Goal: Task Accomplishment & Management: Manage account settings

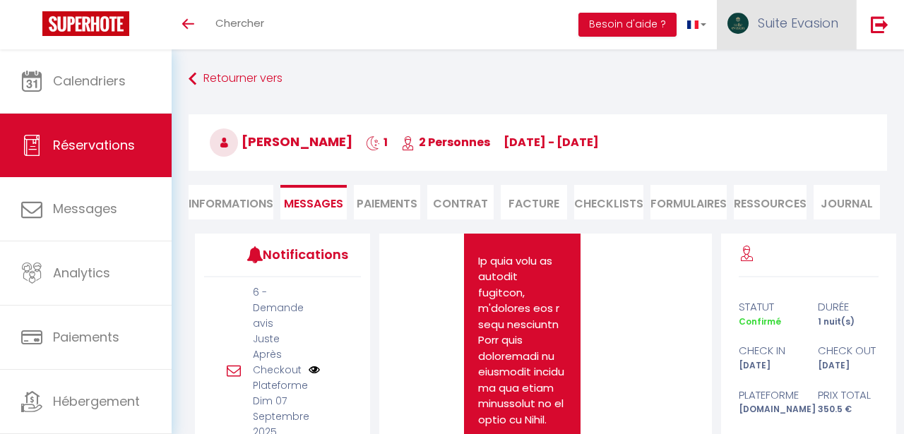
click at [774, 23] on span "Suite Evasion" at bounding box center [797, 23] width 80 height 18
click at [776, 70] on link "Paramètres" at bounding box center [799, 71] width 104 height 24
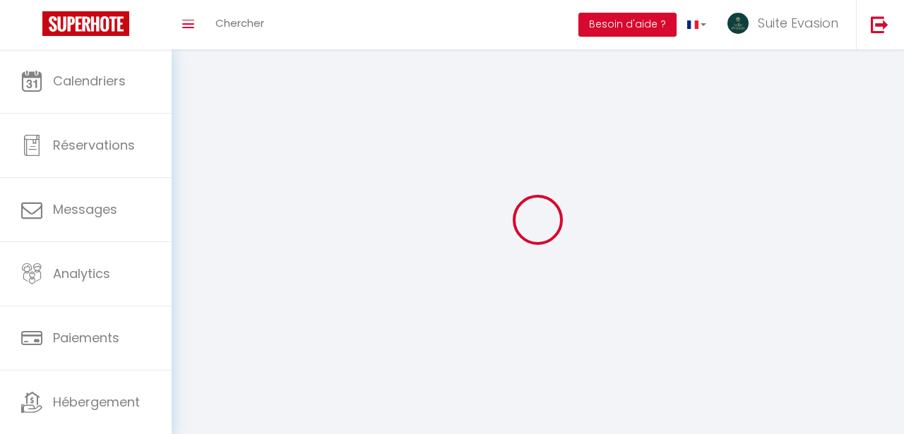
type input "LYDLOzNq1LgxHzI7fS7w9iI9l"
type input "ZZ5MoBAFUU2rYhSzTFQMUoAL4"
type input "[URL][DOMAIN_NAME]"
select select "fr"
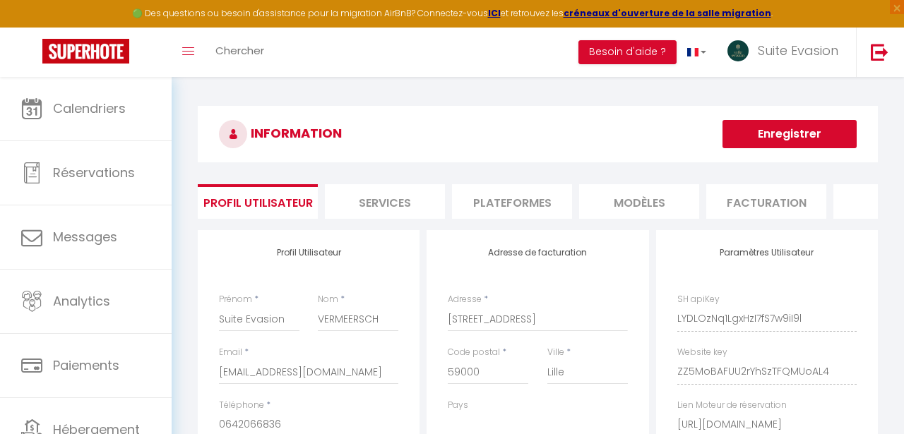
click at [503, 200] on li "Plateformes" at bounding box center [512, 201] width 120 height 35
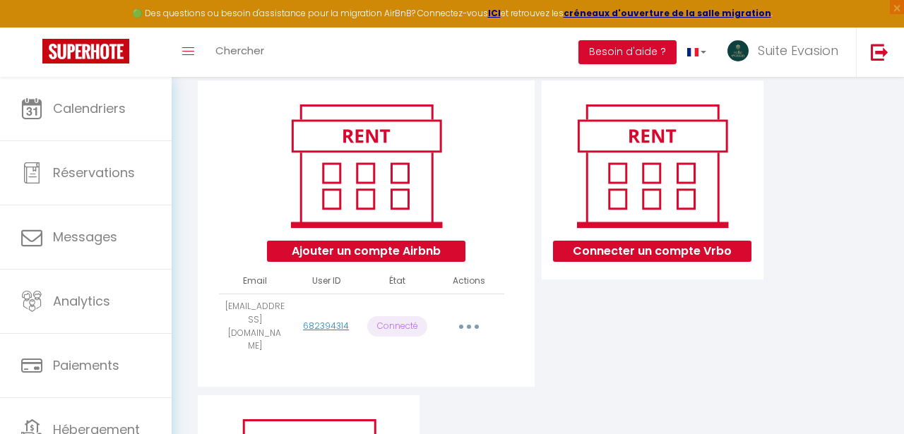
scroll to position [155, 0]
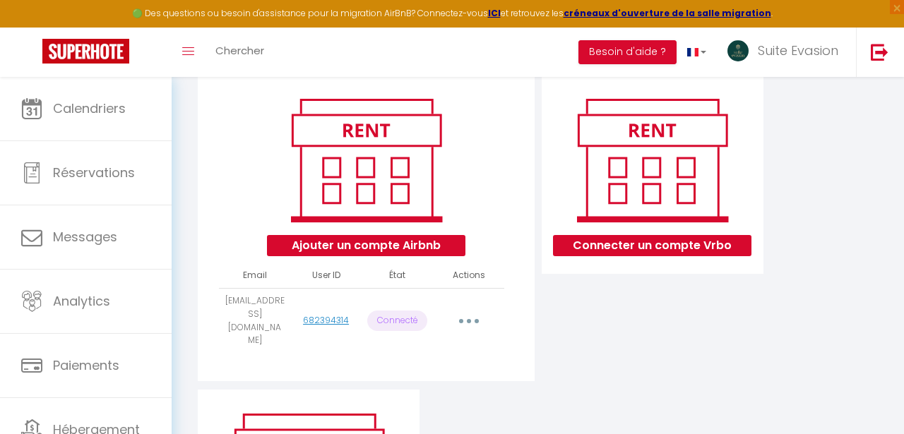
click at [468, 315] on button "button" at bounding box center [468, 321] width 37 height 27
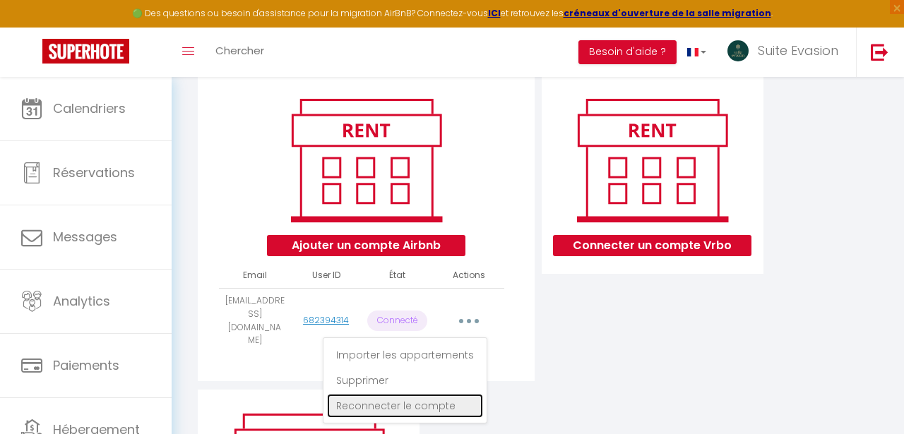
click at [413, 394] on link "Reconnecter le compte" at bounding box center [405, 406] width 156 height 24
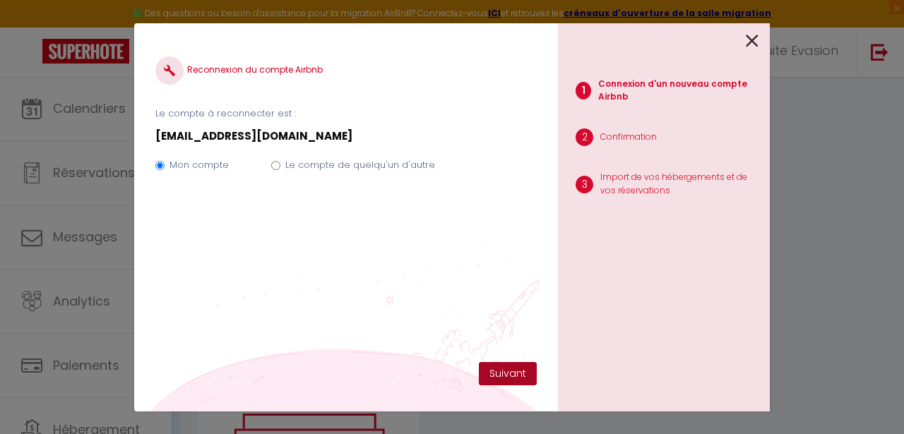
click at [511, 368] on button "Suivant" at bounding box center [508, 374] width 58 height 24
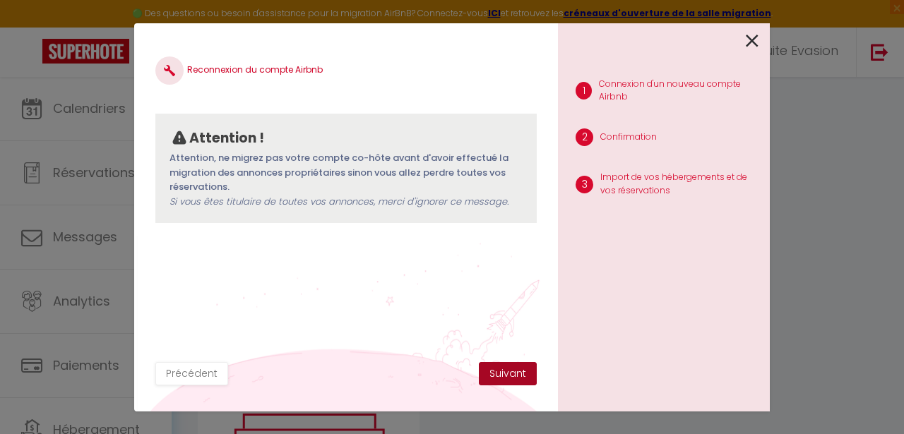
click at [490, 373] on button "Suivant" at bounding box center [508, 374] width 58 height 24
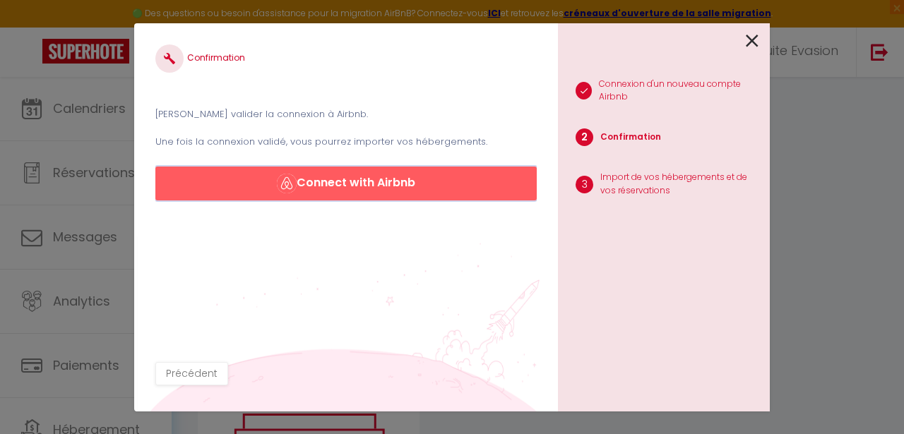
click at [382, 194] on button "Connect with Airbnb" at bounding box center [345, 184] width 381 height 34
click at [329, 178] on button "Connect with Airbnb" at bounding box center [345, 184] width 381 height 34
click at [750, 39] on icon at bounding box center [751, 40] width 13 height 21
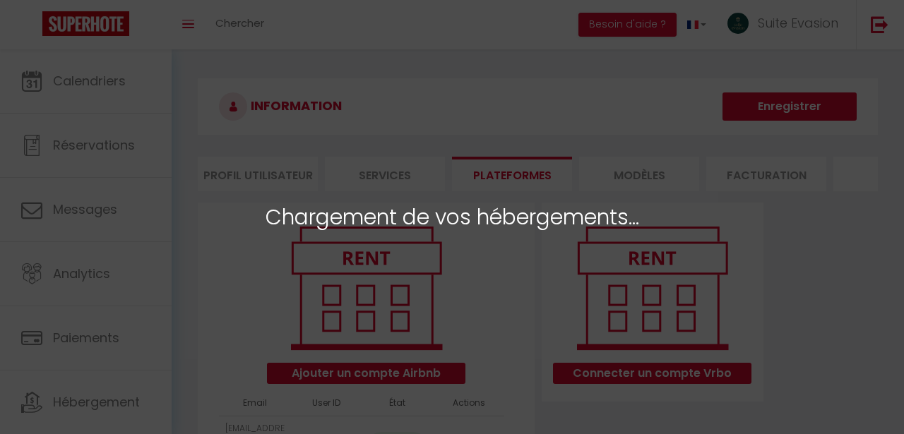
select select "62973"
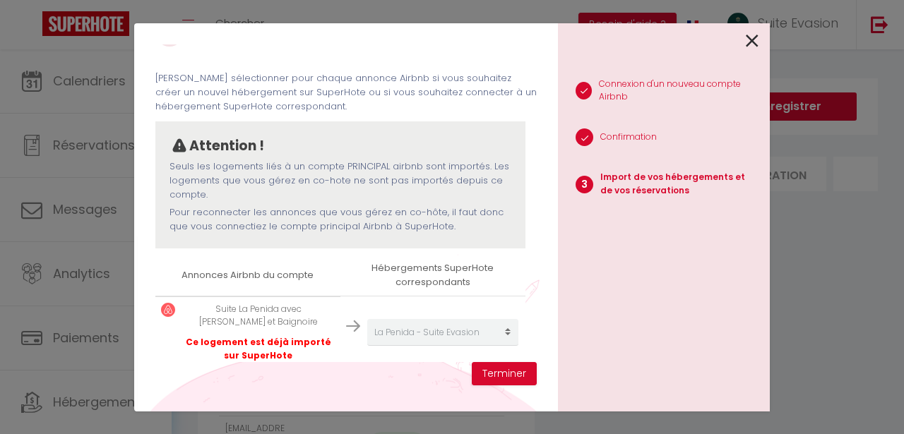
scroll to position [55, 0]
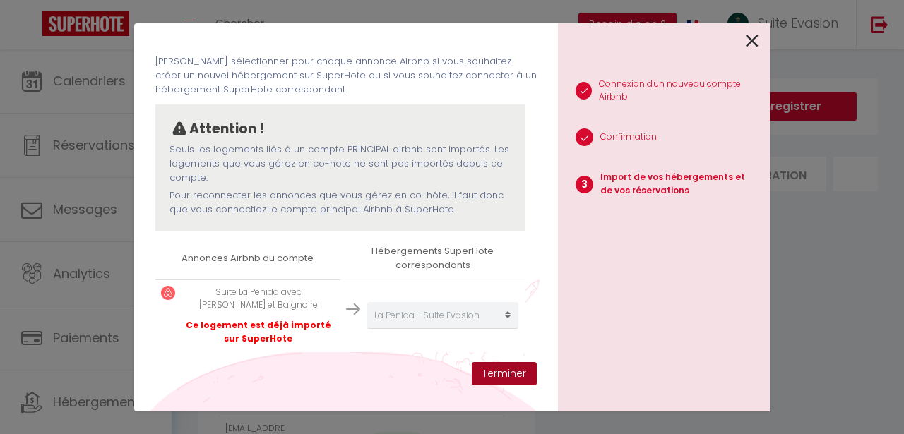
click at [485, 378] on button "Terminer" at bounding box center [504, 374] width 65 height 24
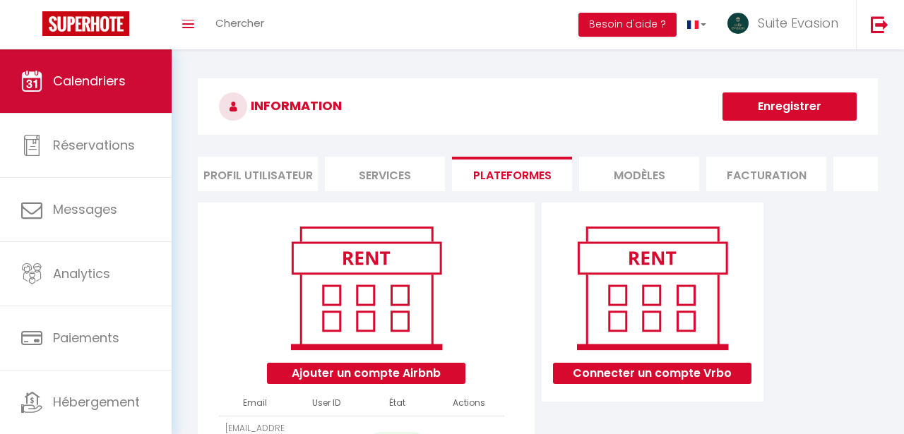
click at [104, 84] on span "Calendriers" at bounding box center [89, 81] width 73 height 18
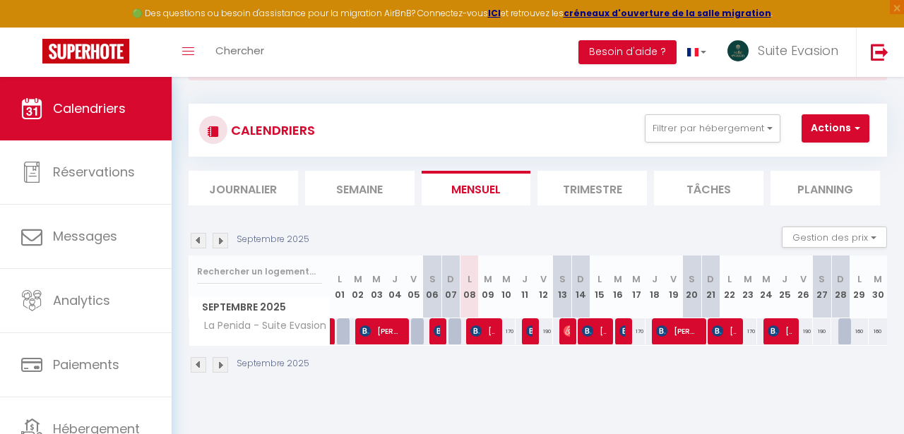
scroll to position [66, 0]
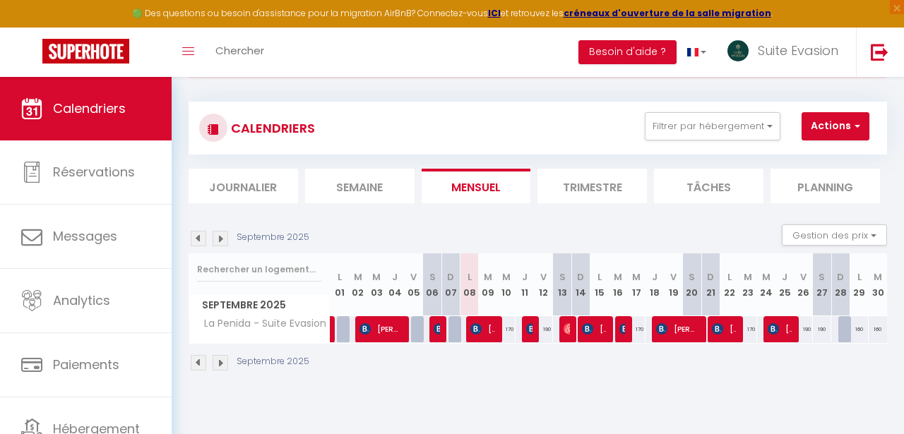
click at [587, 193] on li "Trimestre" at bounding box center [591, 186] width 109 height 35
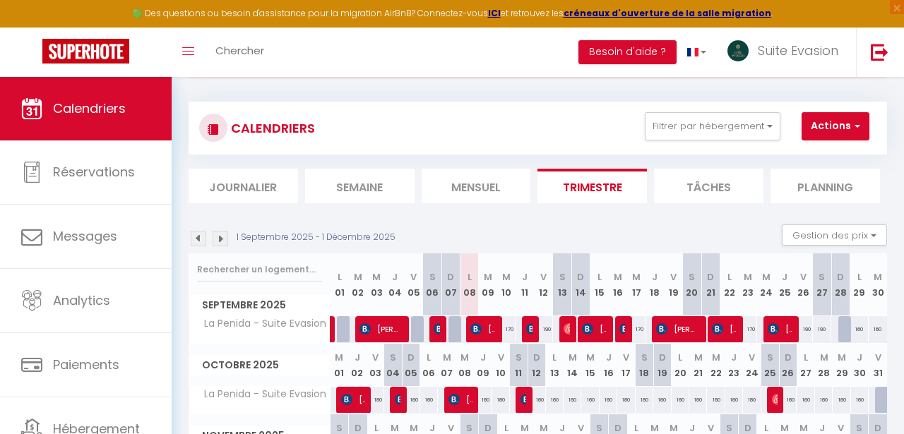
scroll to position [175, 0]
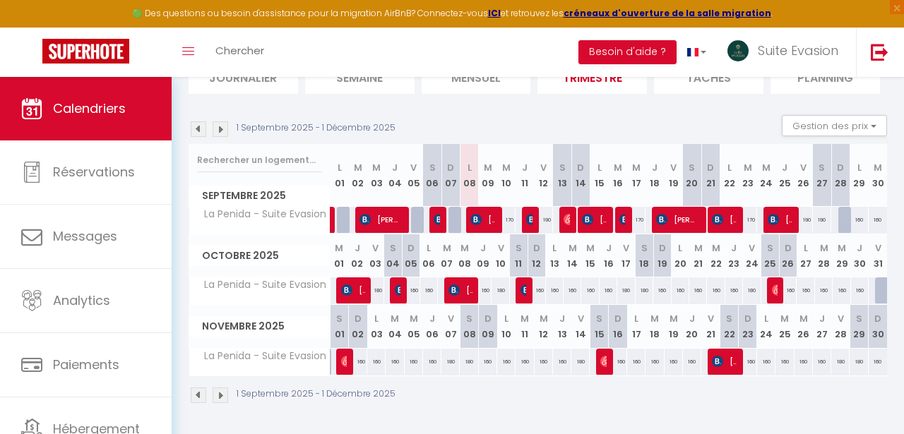
click at [548, 221] on div "190" at bounding box center [543, 220] width 18 height 26
type input "190"
type input "Ven 12 Septembre 2025"
type input "Sam 13 Septembre 2025"
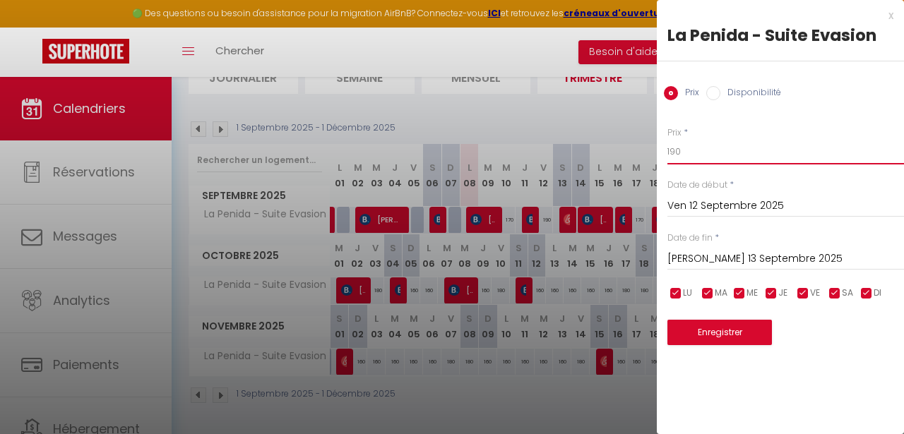
click at [675, 157] on input "190" at bounding box center [785, 151] width 236 height 25
type input "175"
click at [709, 330] on button "Enregistrer" at bounding box center [719, 332] width 104 height 25
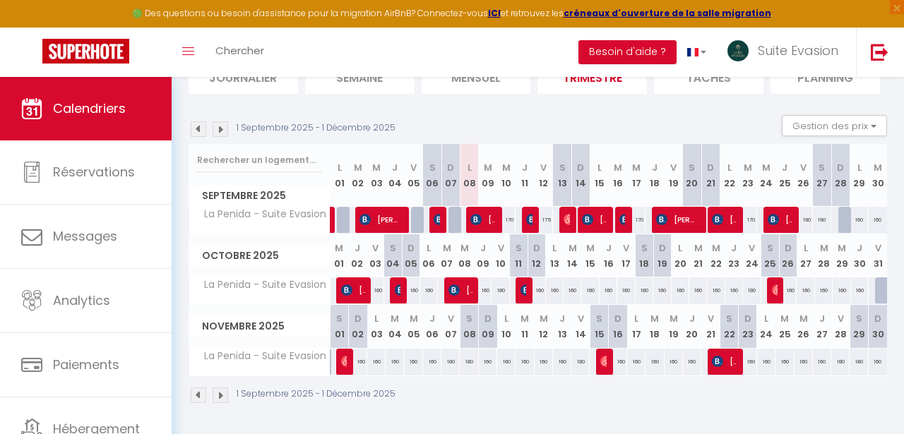
click at [510, 218] on div "170" at bounding box center [506, 220] width 18 height 26
type input "170"
type input "Mer 10 Septembre 2025"
type input "Jeu 11 Septembre 2025"
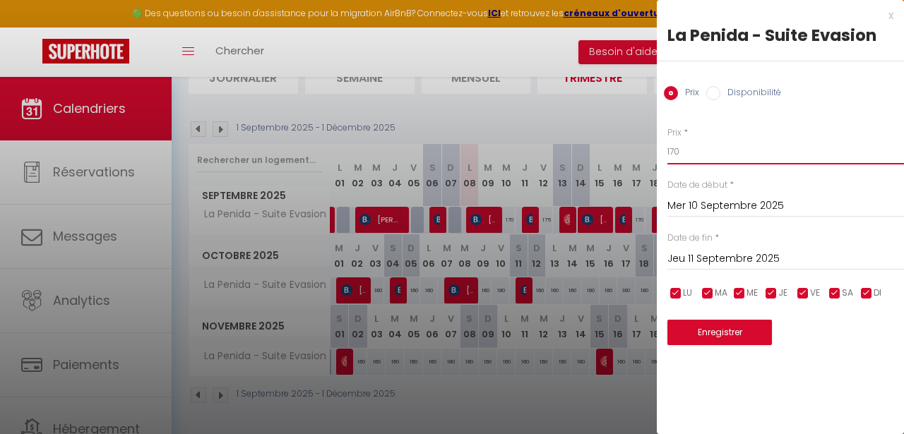
click at [676, 150] on input "170" at bounding box center [785, 151] width 236 height 25
click at [691, 149] on input "150" at bounding box center [785, 151] width 236 height 25
type input "155"
click at [713, 328] on button "Enregistrer" at bounding box center [719, 332] width 104 height 25
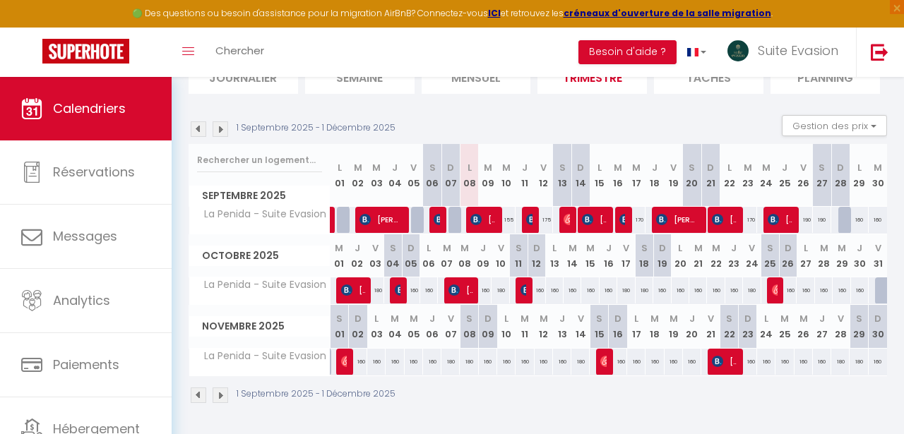
click at [546, 219] on div "175" at bounding box center [543, 220] width 18 height 26
type input "175"
type input "Ven 12 Septembre 2025"
type input "Sam 13 Septembre 2025"
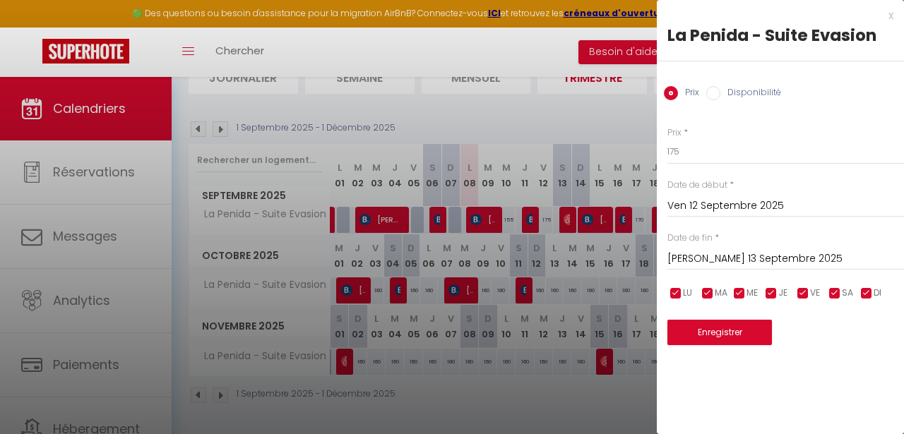
click at [891, 15] on div "x" at bounding box center [774, 15] width 236 height 17
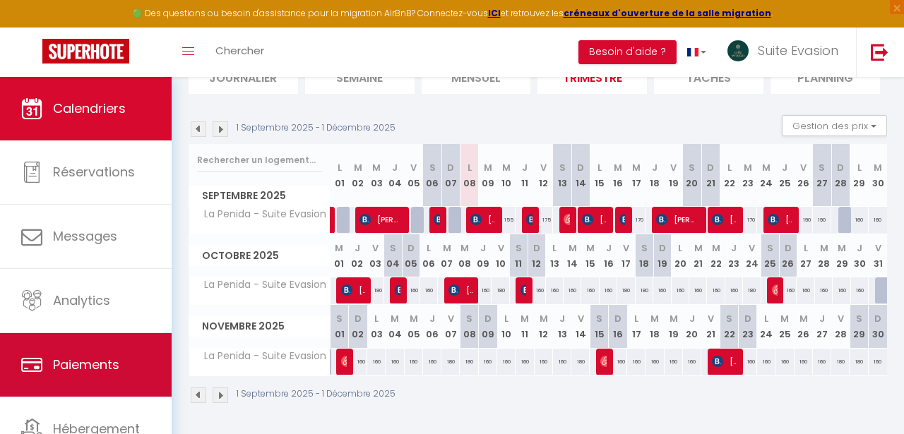
scroll to position [61, 0]
